Goal: Navigation & Orientation: Find specific page/section

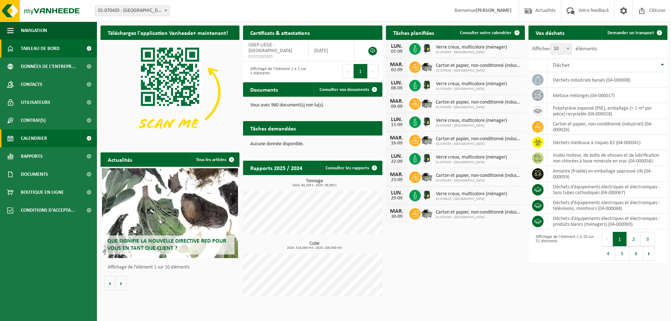
click at [33, 136] on span "Calendrier" at bounding box center [34, 138] width 26 height 18
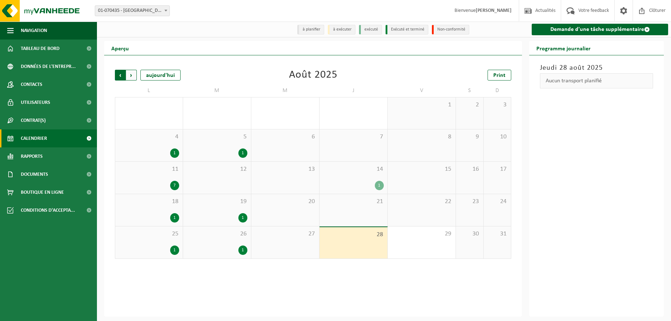
click at [132, 73] on span "Suivant" at bounding box center [131, 75] width 11 height 11
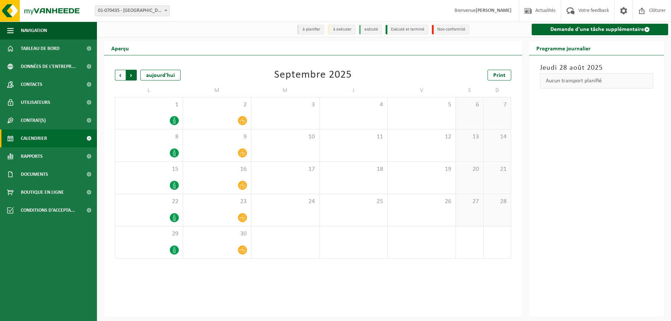
click at [120, 79] on span "Précédent" at bounding box center [120, 75] width 11 height 11
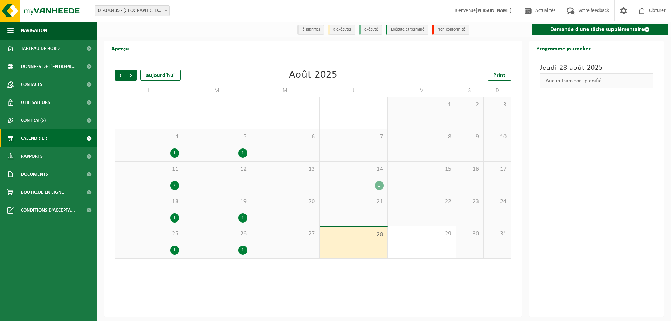
click at [165, 10] on b at bounding box center [165, 11] width 3 height 2
click at [355, 177] on div "14 1" at bounding box center [354, 178] width 68 height 32
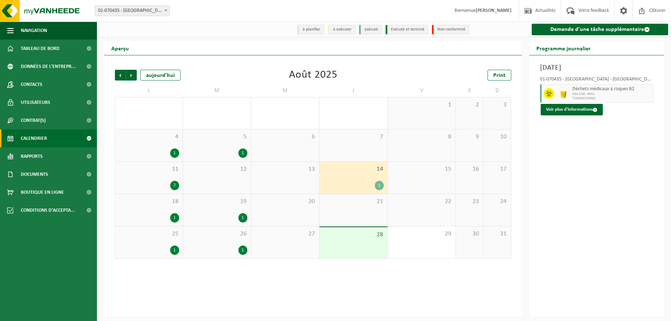
click at [234, 244] on div "26 1" at bounding box center [217, 242] width 68 height 32
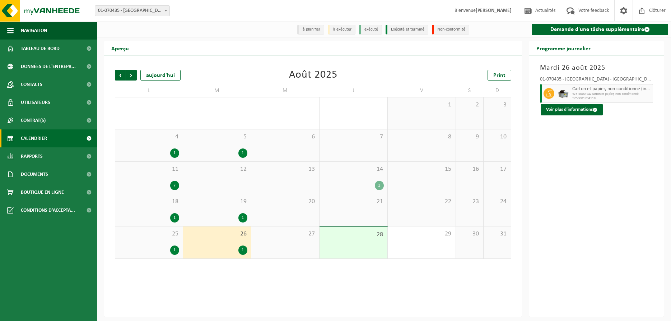
click at [229, 253] on div "1" at bounding box center [217, 249] width 61 height 9
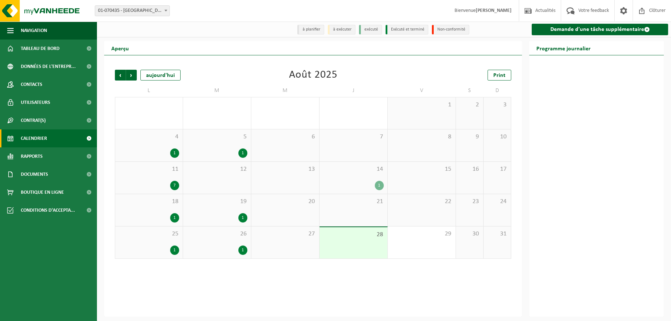
click at [297, 296] on div "Précédent Suivant aujourd'hui Août 2025 Print L M M J V S D 28 1 29 1 30 31 1 2…" at bounding box center [313, 185] width 418 height 261
click at [41, 173] on span "Documents" at bounding box center [34, 174] width 27 height 18
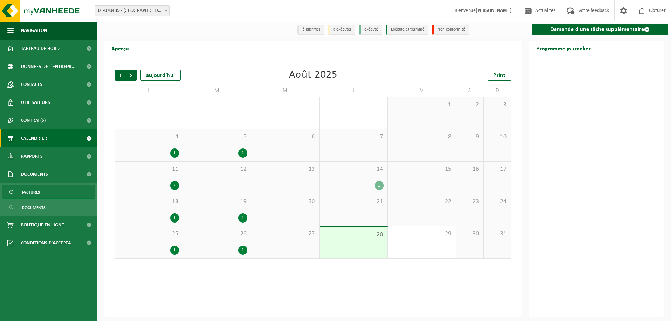
click at [37, 195] on span "Factures" at bounding box center [31, 192] width 18 height 14
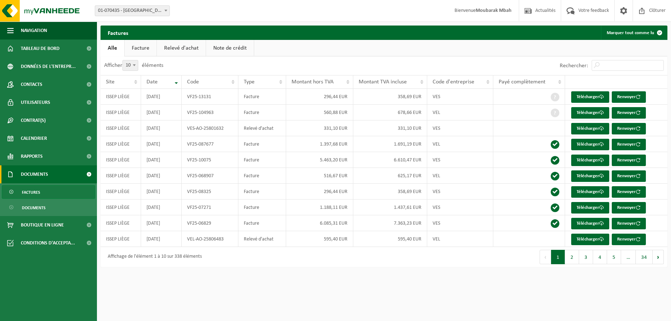
click at [140, 45] on link "Facture" at bounding box center [141, 48] width 32 height 17
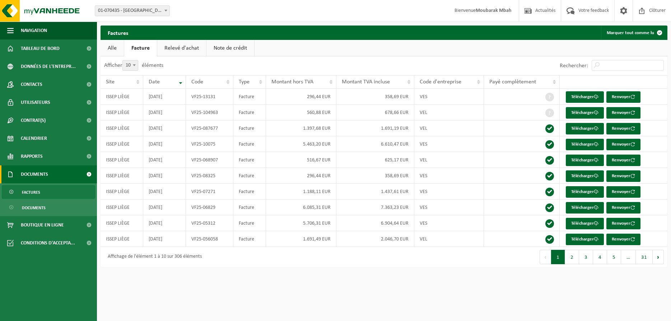
click at [188, 49] on link "Relevé d'achat" at bounding box center [181, 48] width 49 height 17
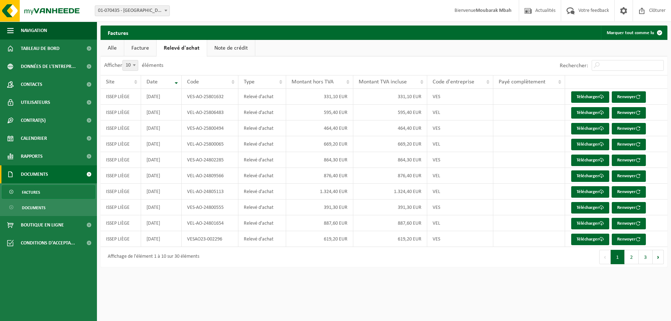
click at [221, 52] on link "Note de crédit" at bounding box center [231, 48] width 48 height 17
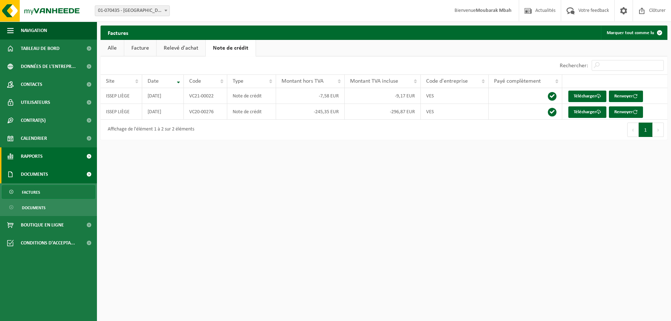
click at [48, 158] on link "Rapports" at bounding box center [48, 156] width 97 height 18
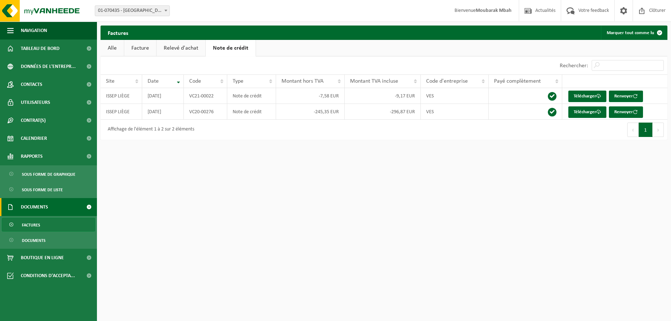
click at [182, 45] on link "Relevé d'achat" at bounding box center [181, 48] width 49 height 17
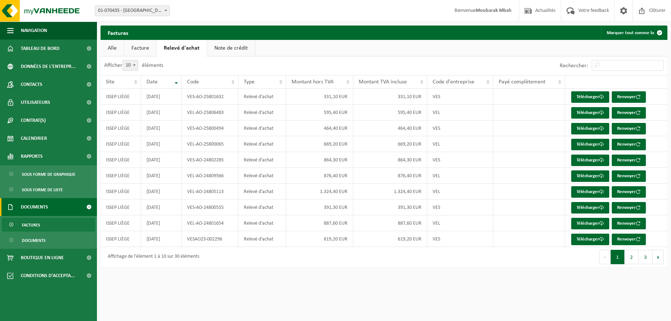
click at [113, 50] on link "Alle" at bounding box center [112, 48] width 23 height 17
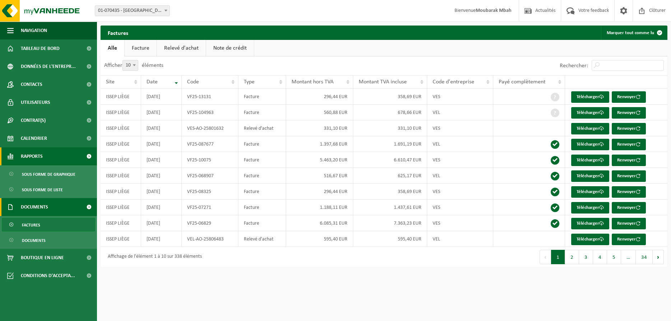
click at [30, 156] on span "Rapports" at bounding box center [32, 156] width 22 height 18
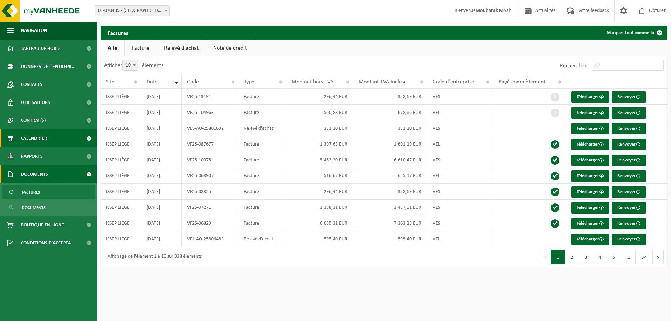
click at [38, 141] on span "Calendrier" at bounding box center [34, 138] width 26 height 18
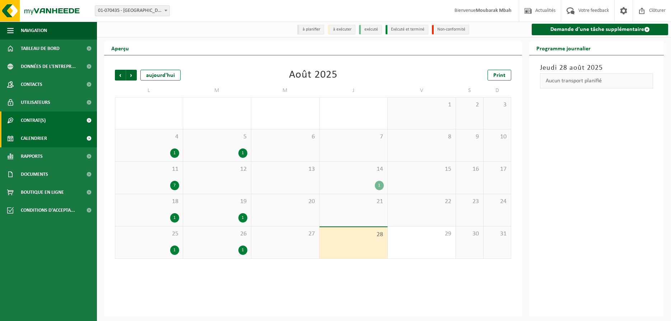
click at [37, 122] on span "Contrat(s)" at bounding box center [33, 120] width 25 height 18
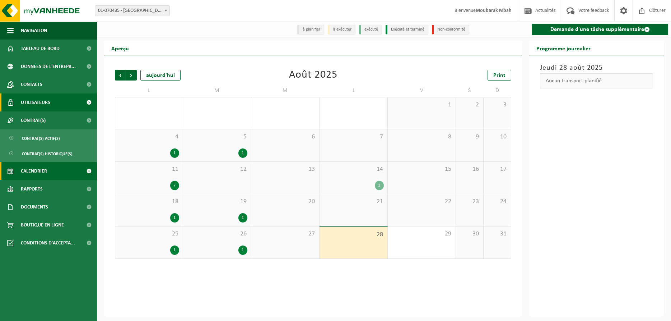
click at [41, 103] on span "Utilisateurs" at bounding box center [35, 102] width 29 height 18
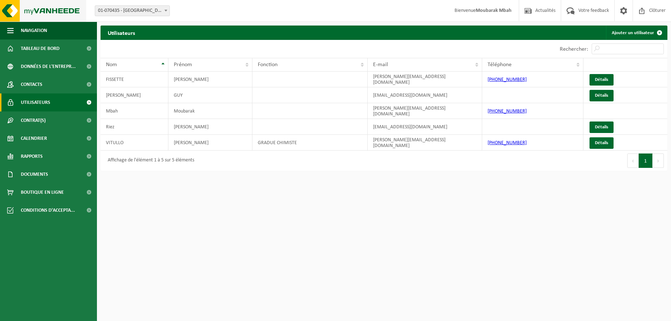
click at [35, 13] on img at bounding box center [43, 11] width 86 height 22
